Goal: Task Accomplishment & Management: Manage account settings

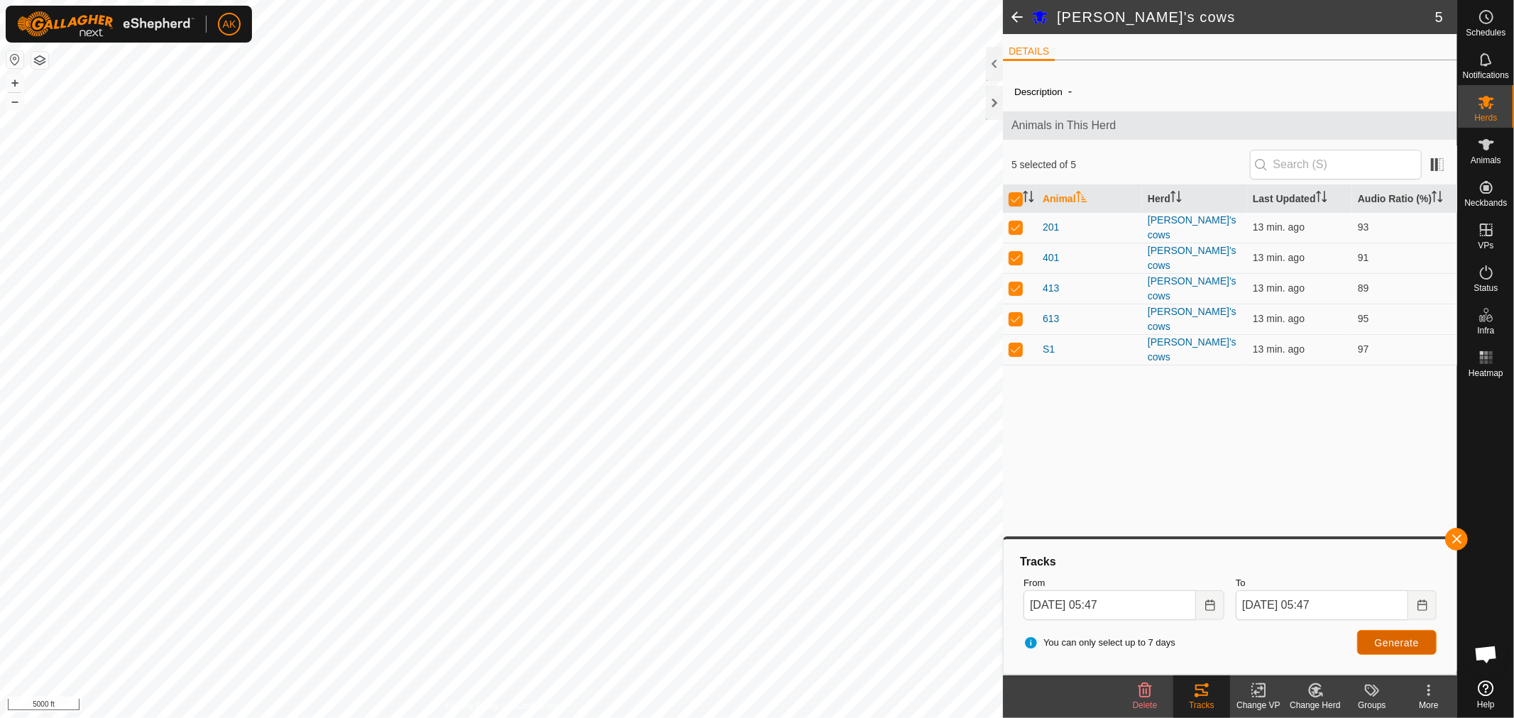
click at [1402, 643] on span "Generate" at bounding box center [1397, 642] width 44 height 11
click at [1104, 309] on div "Adam's cows 5 DETAILS Description - Animals in This Herd 5 selected of 5 Animal…" at bounding box center [728, 359] width 1457 height 718
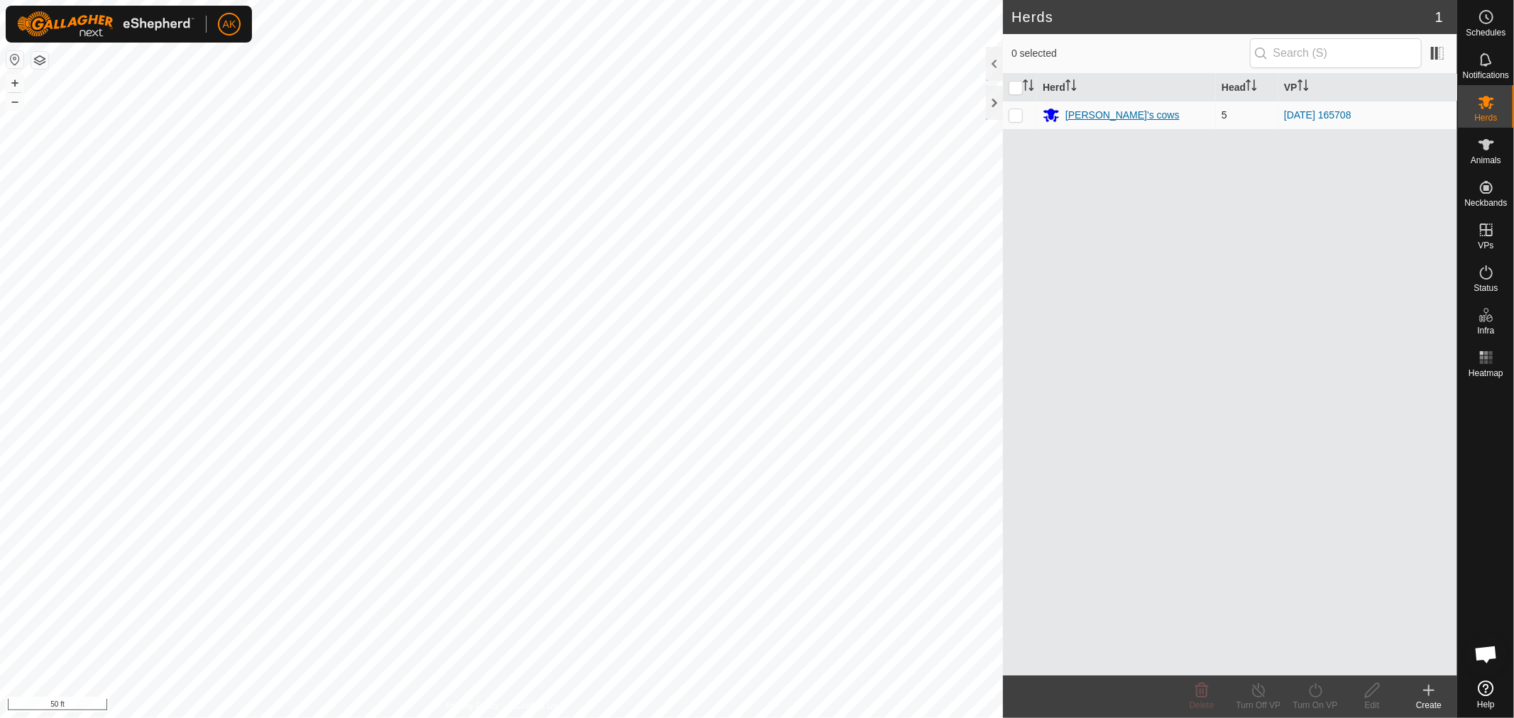
click at [1084, 112] on div "[PERSON_NAME]'s cows" at bounding box center [1122, 115] width 114 height 15
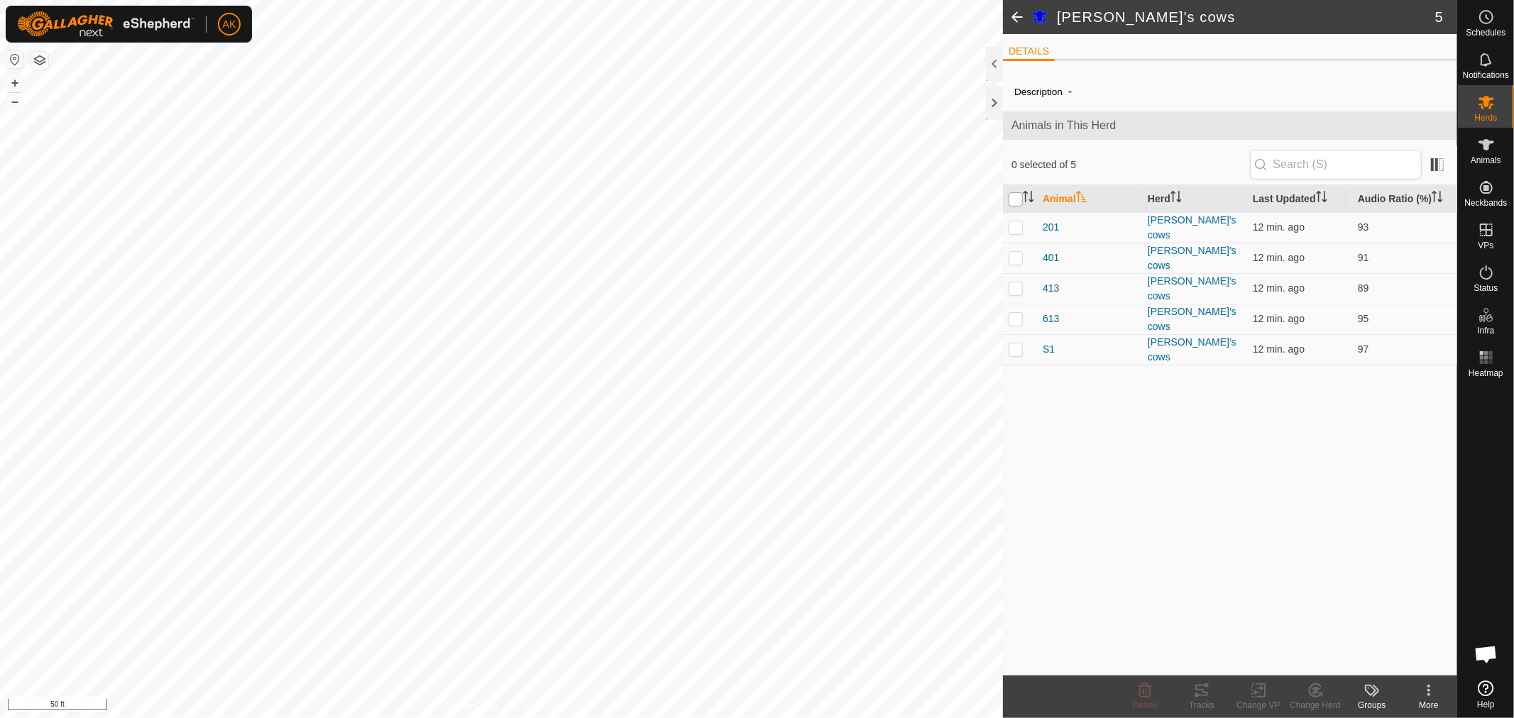
click at [1013, 199] on input "checkbox" at bounding box center [1016, 199] width 14 height 14
checkbox input "true"
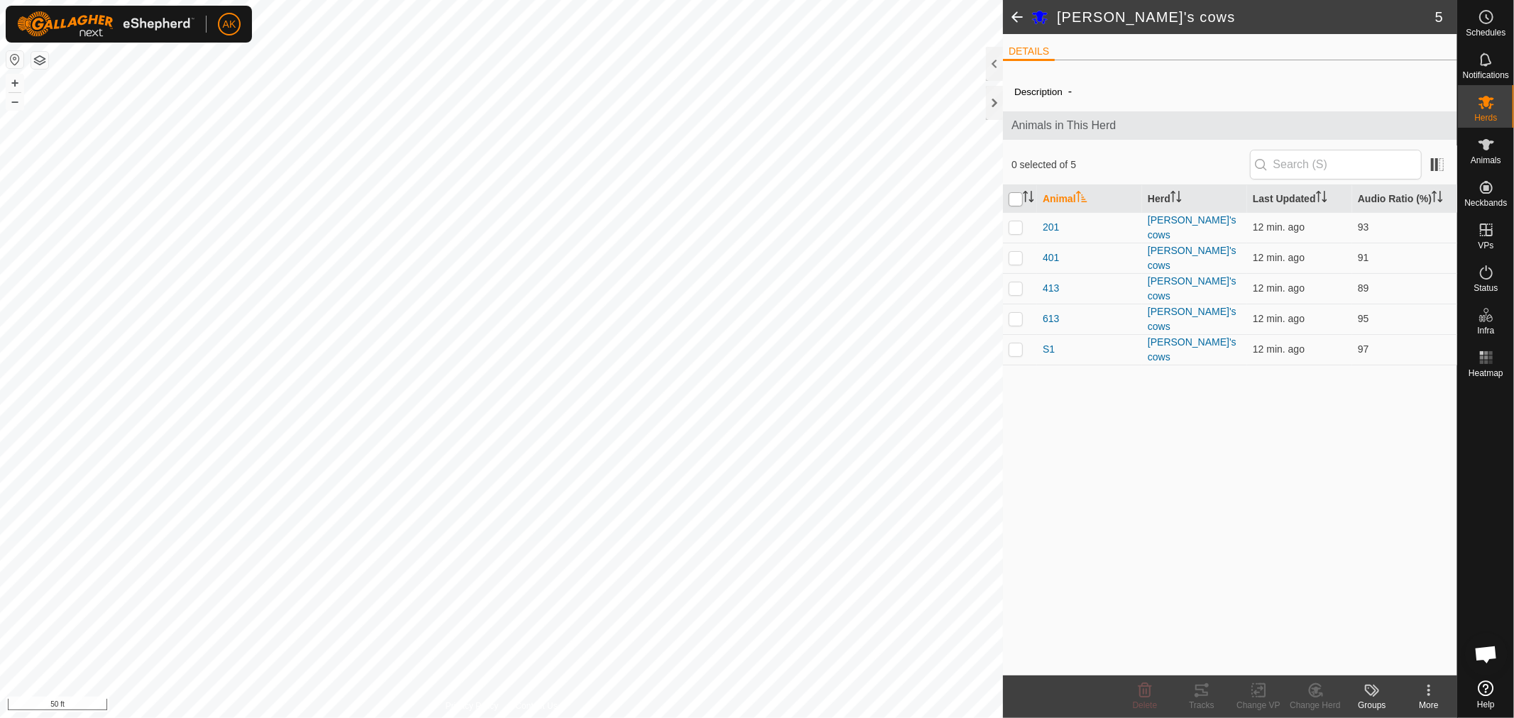
checkbox input "true"
click at [1201, 686] on icon at bounding box center [1201, 690] width 17 height 17
